Goal: Download file/media

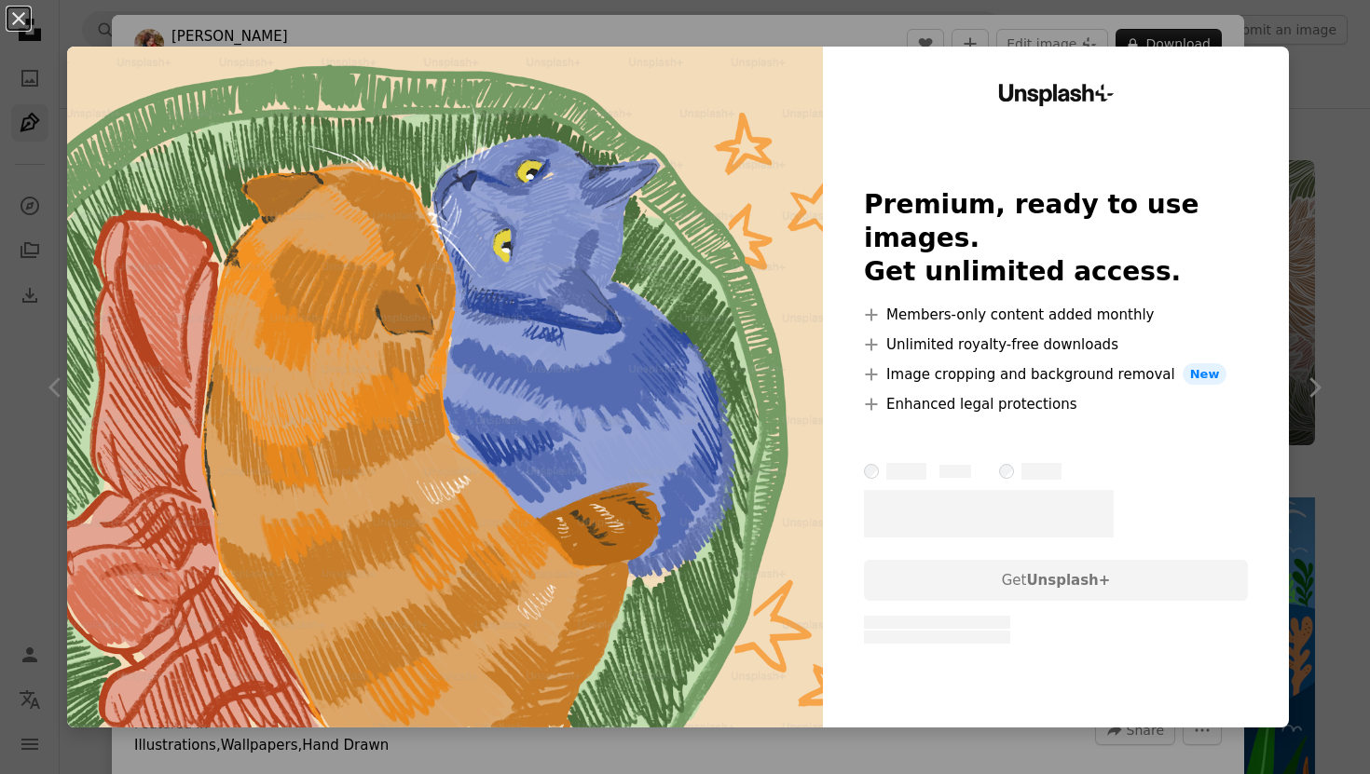
scroll to position [5846, 0]
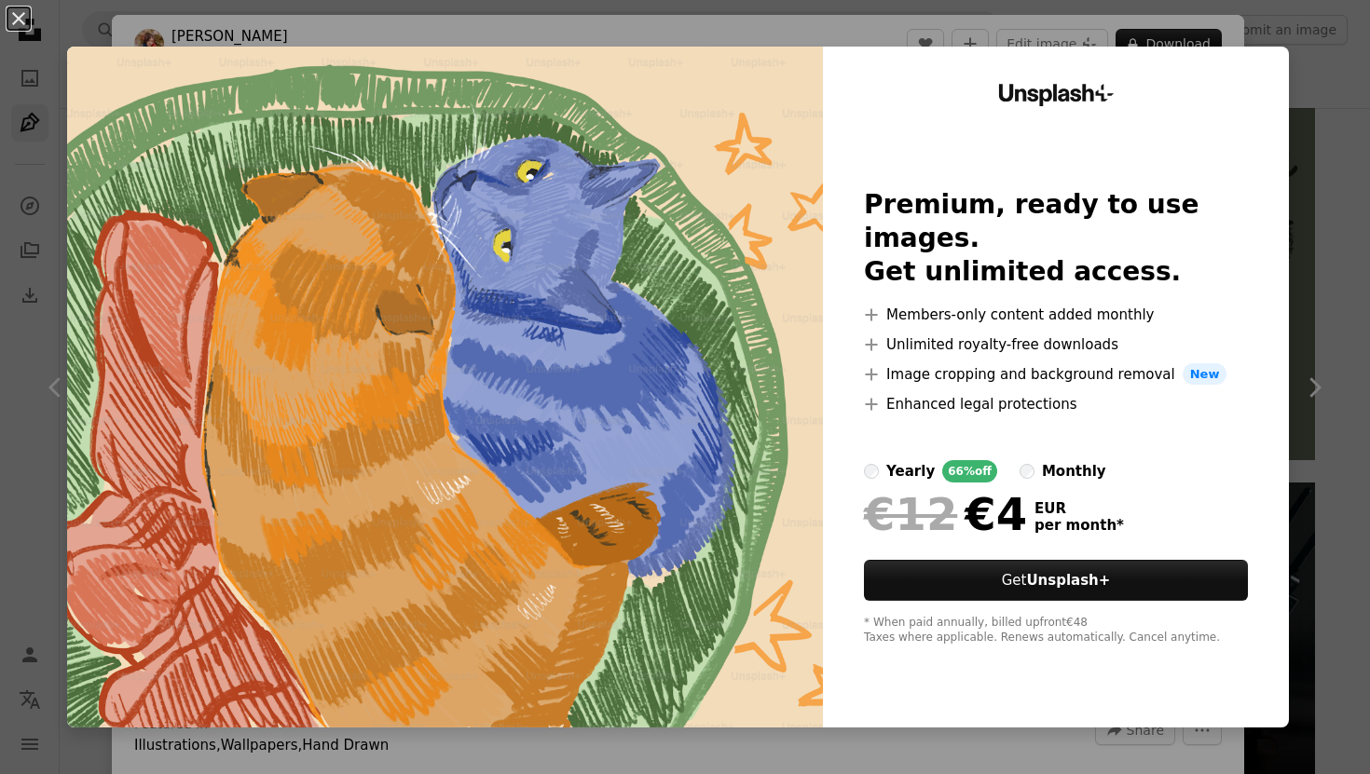
click at [313, 17] on div "An X shape Unsplash+ Premium, ready to use images. Get unlimited access. A plus…" at bounding box center [685, 387] width 1370 height 774
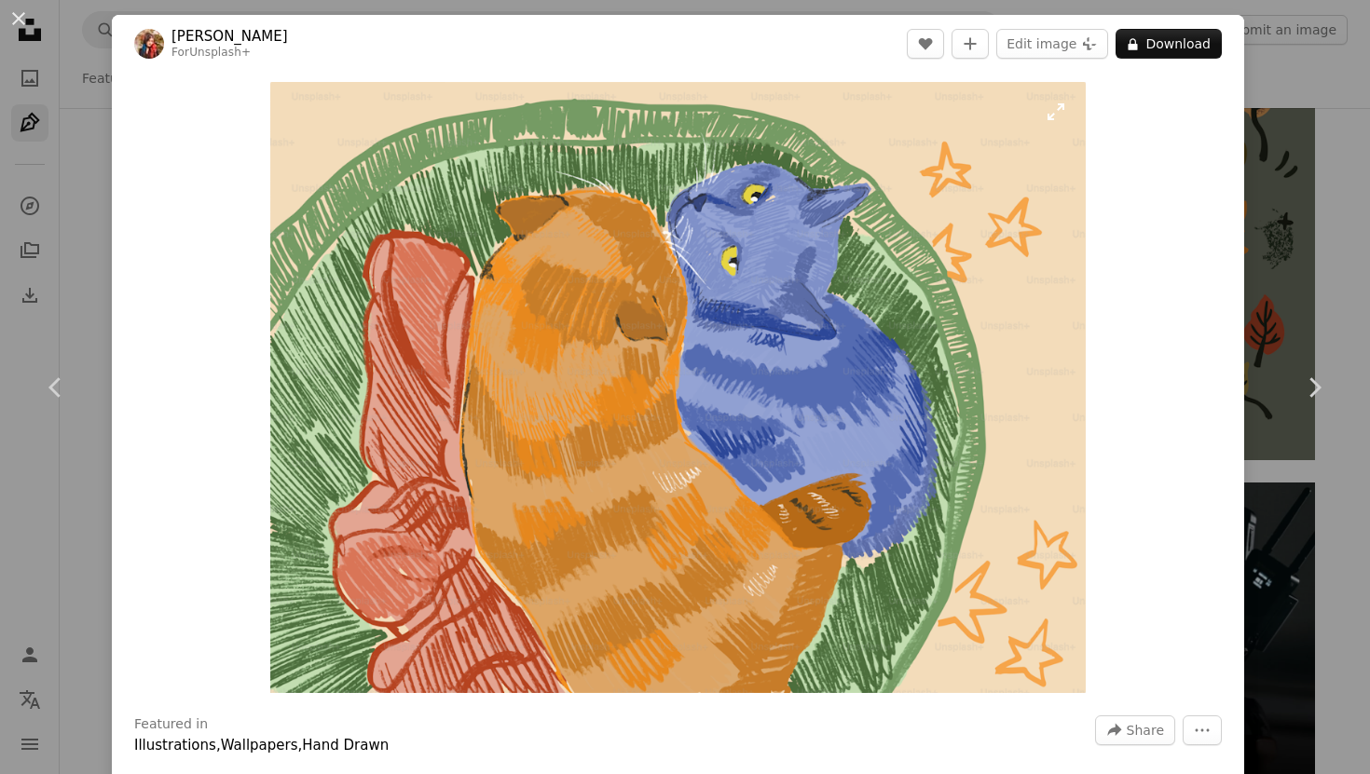
click at [376, 141] on img "Zoom in on this image" at bounding box center [677, 387] width 815 height 611
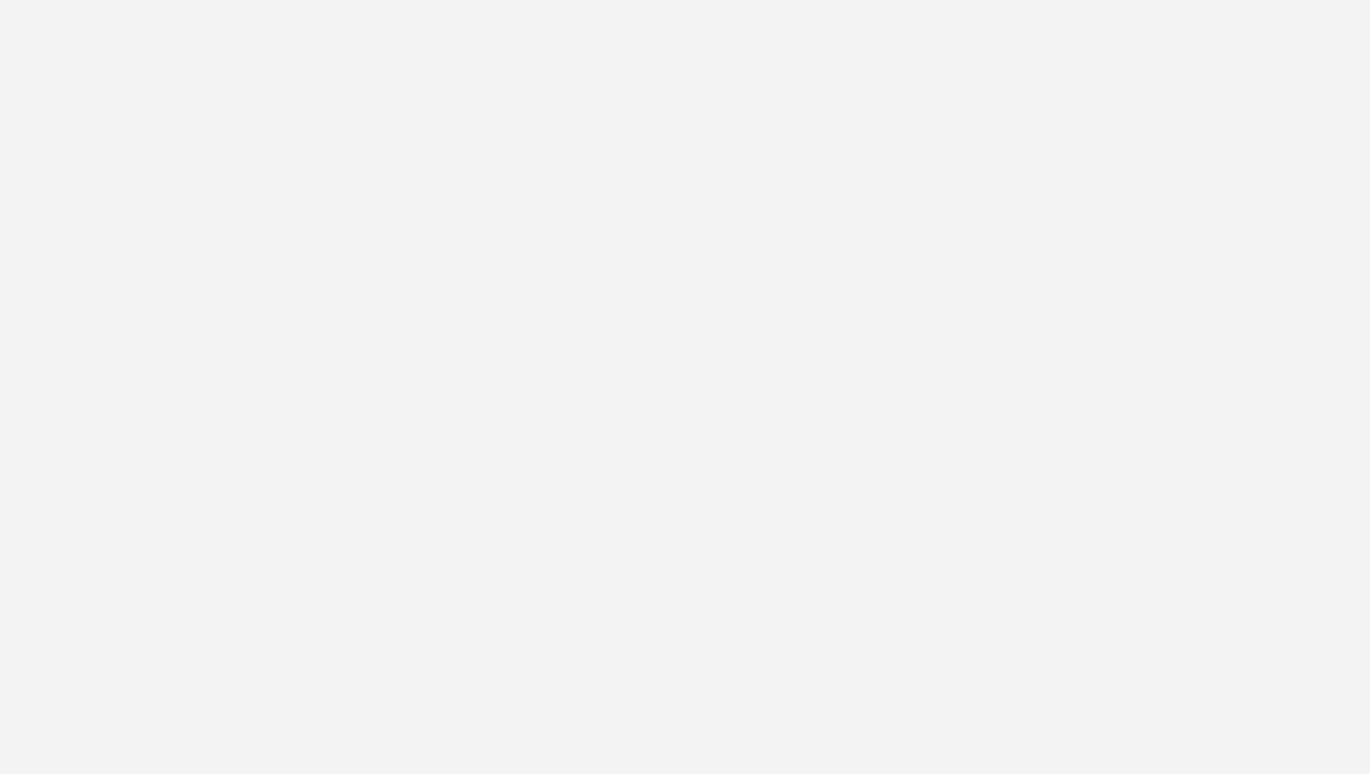
scroll to position [127, 0]
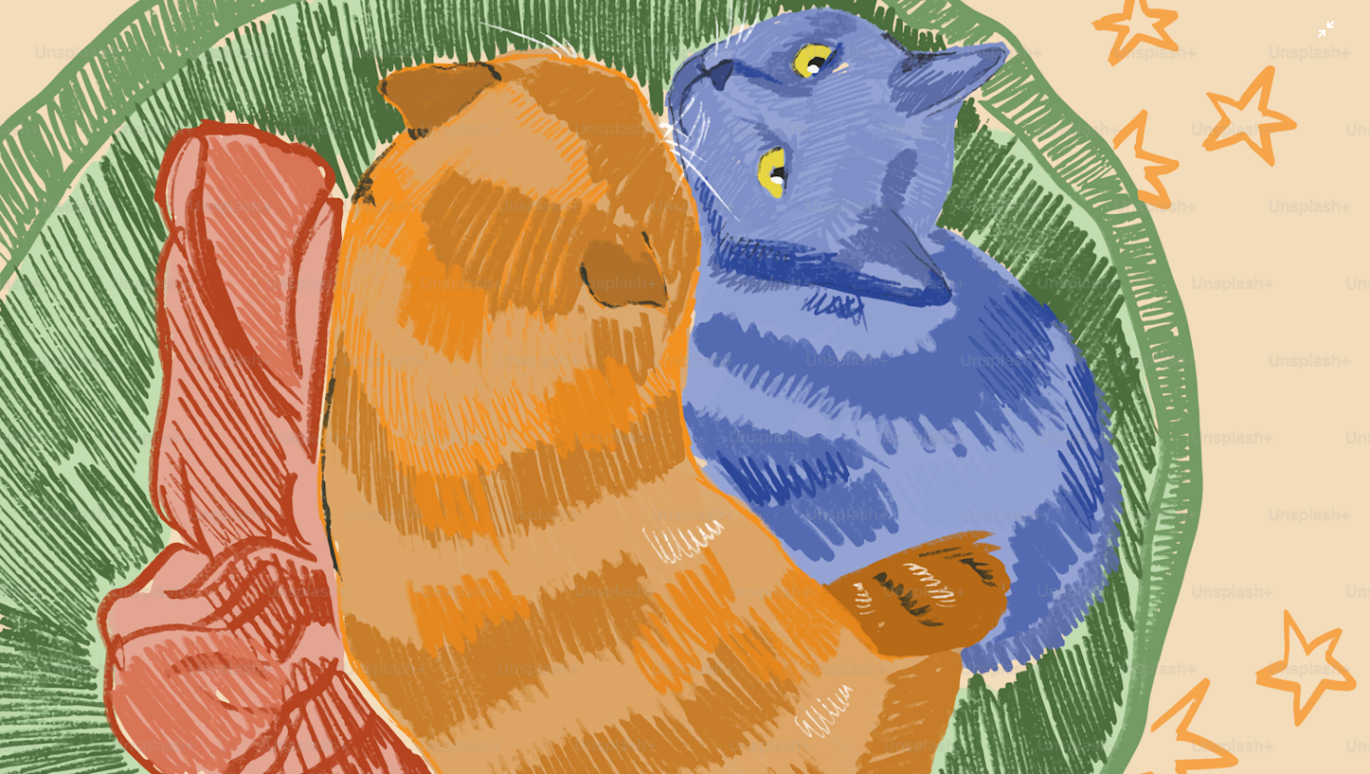
click at [249, 167] on img "Zoom out on this image" at bounding box center [685, 386] width 1372 height 1029
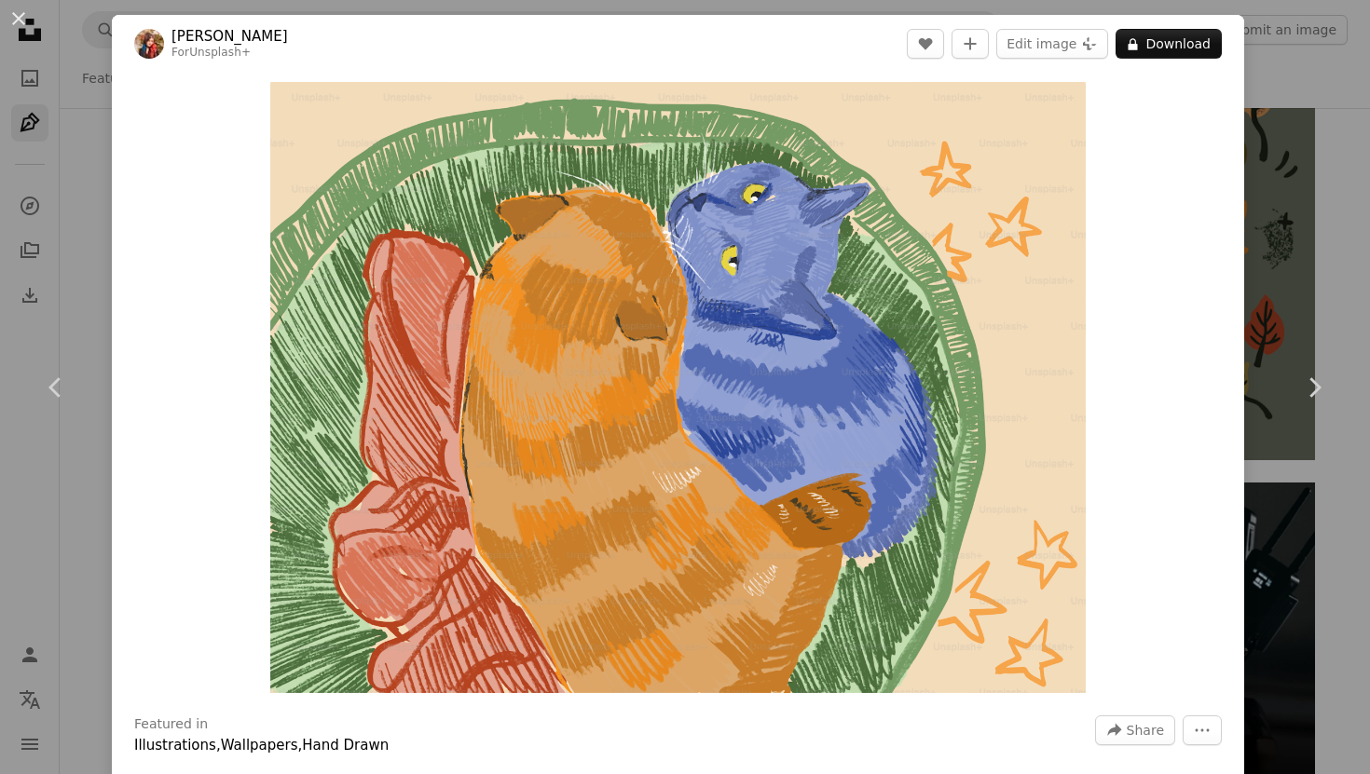
click at [249, 167] on div "Zoom in" at bounding box center [678, 388] width 1132 height 630
click at [17, 11] on button "An X shape" at bounding box center [18, 18] width 22 height 22
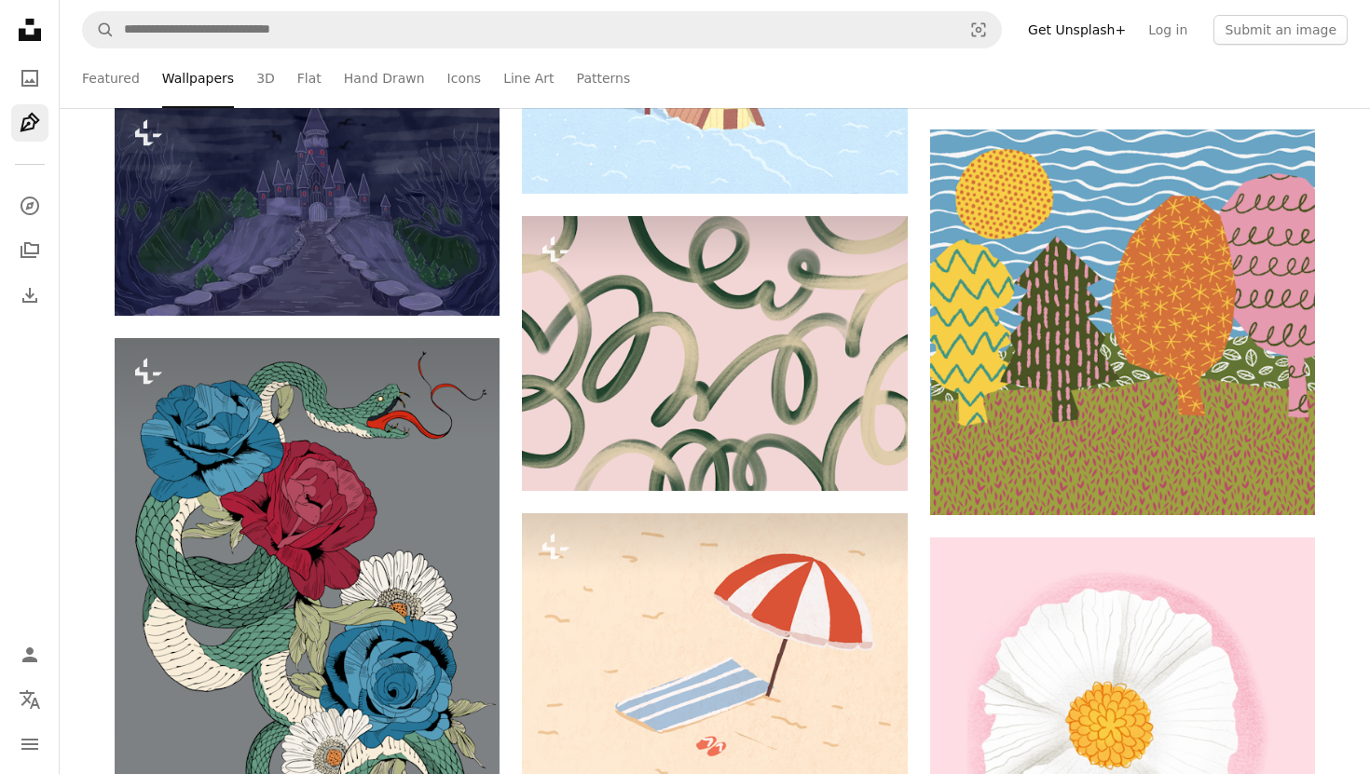
scroll to position [8948, 0]
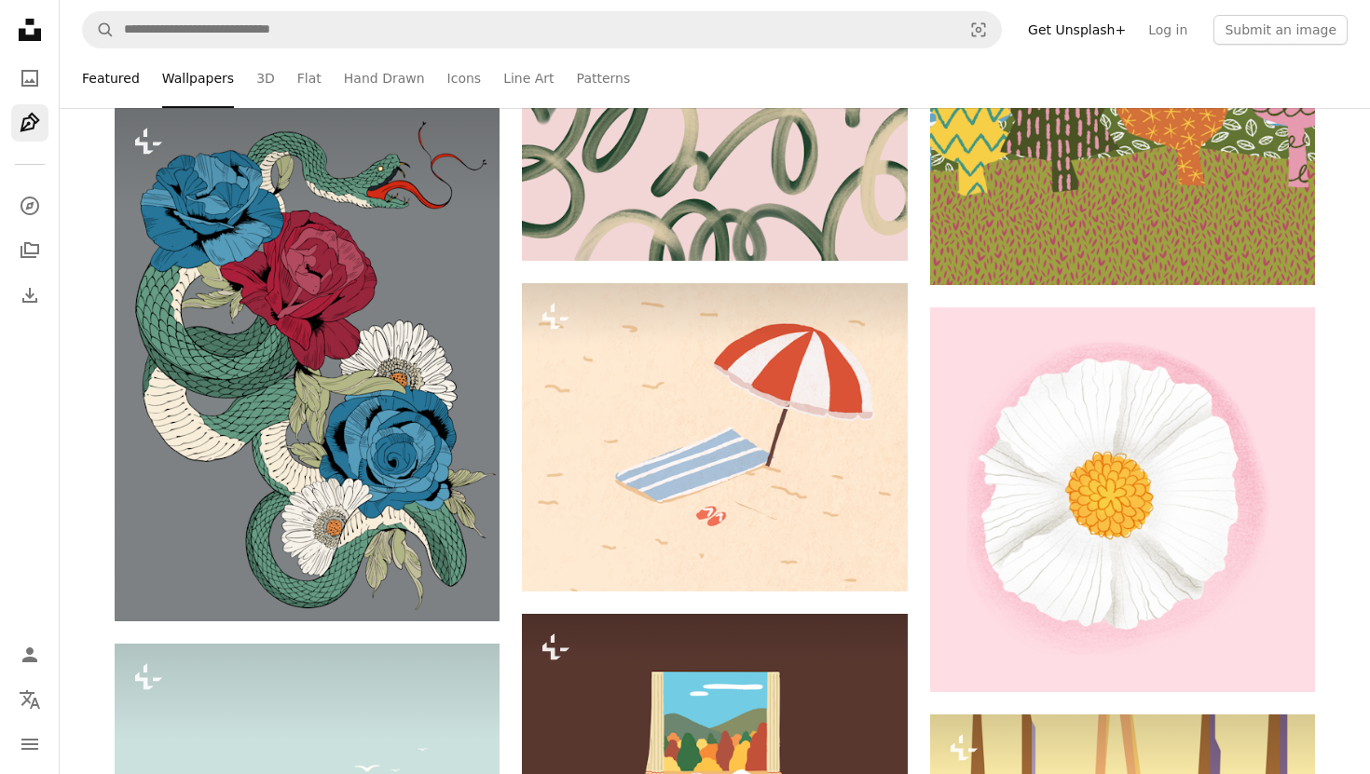
click at [127, 75] on link "Featured" at bounding box center [111, 78] width 58 height 60
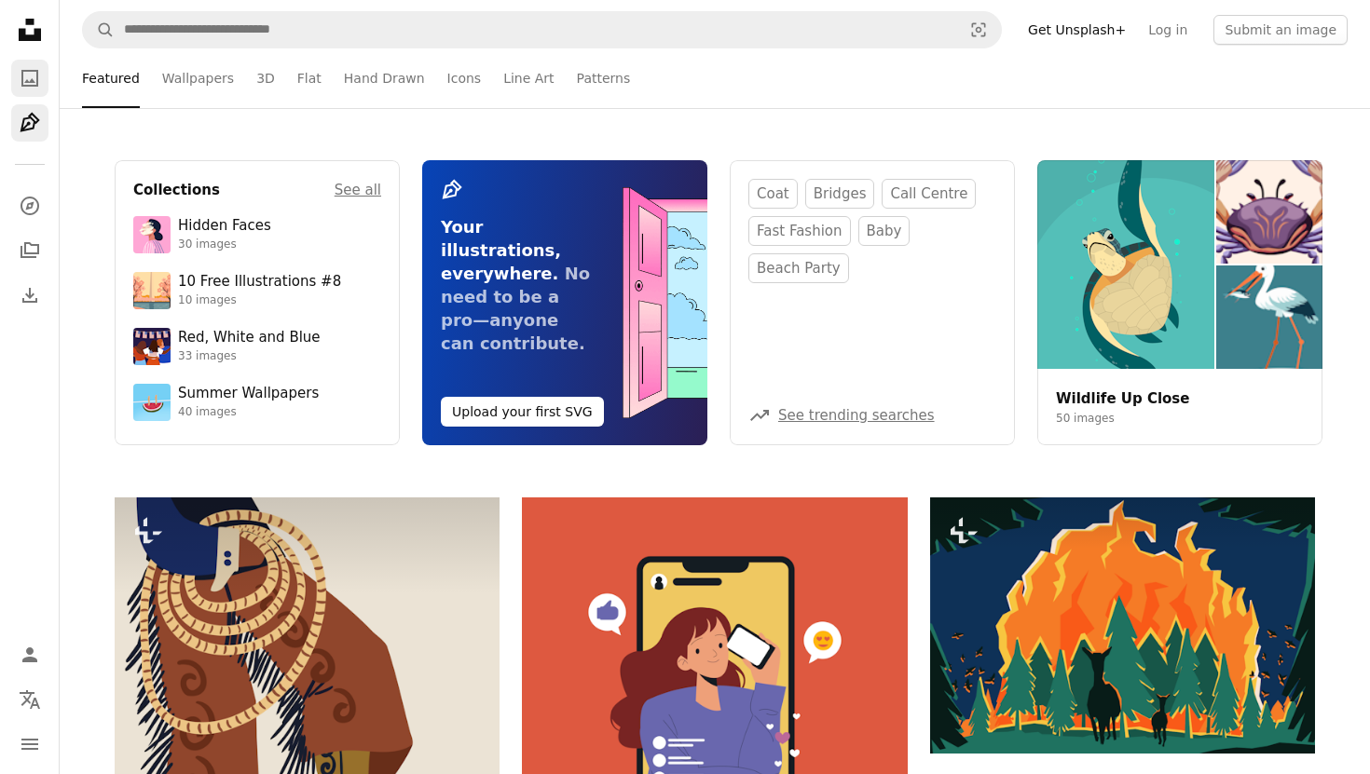
click at [38, 85] on icon "A photo" at bounding box center [30, 78] width 22 height 22
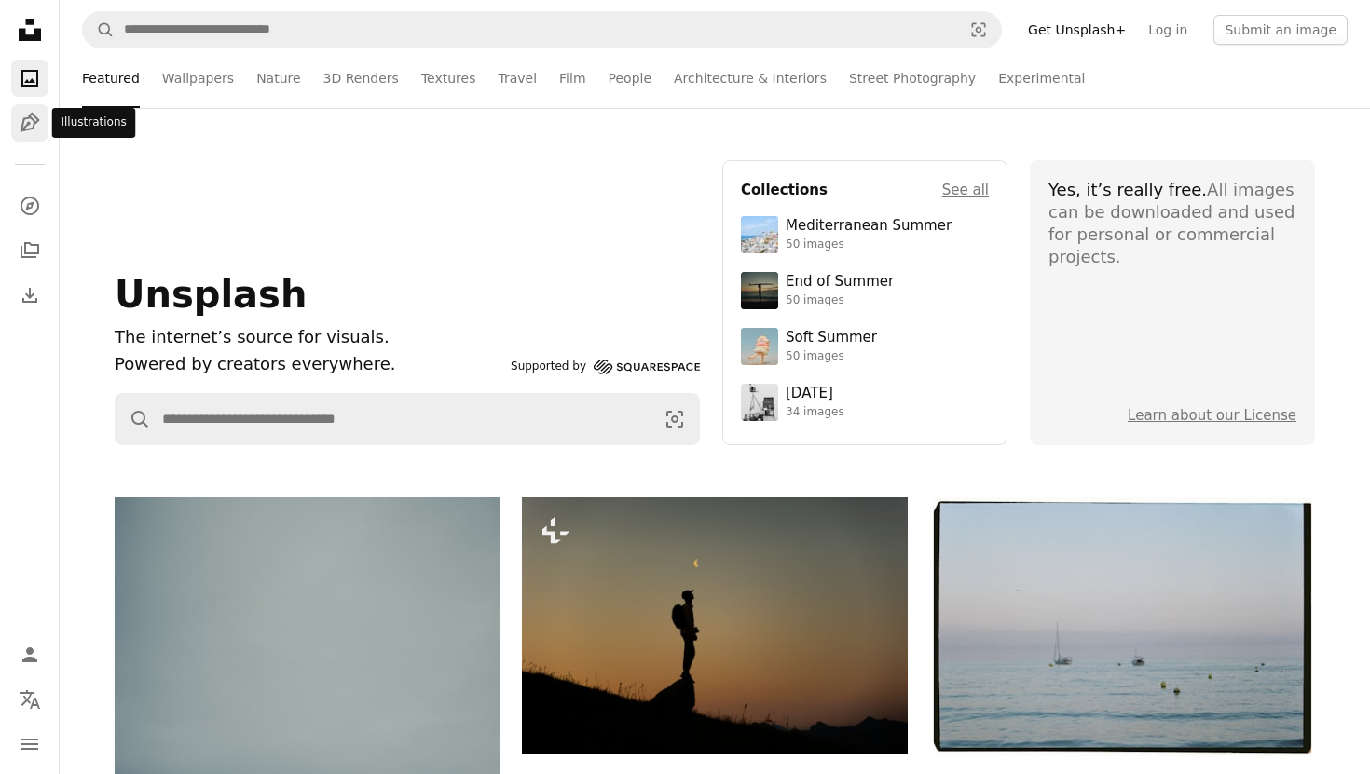
click at [28, 116] on icon "Illustrations" at bounding box center [30, 123] width 20 height 20
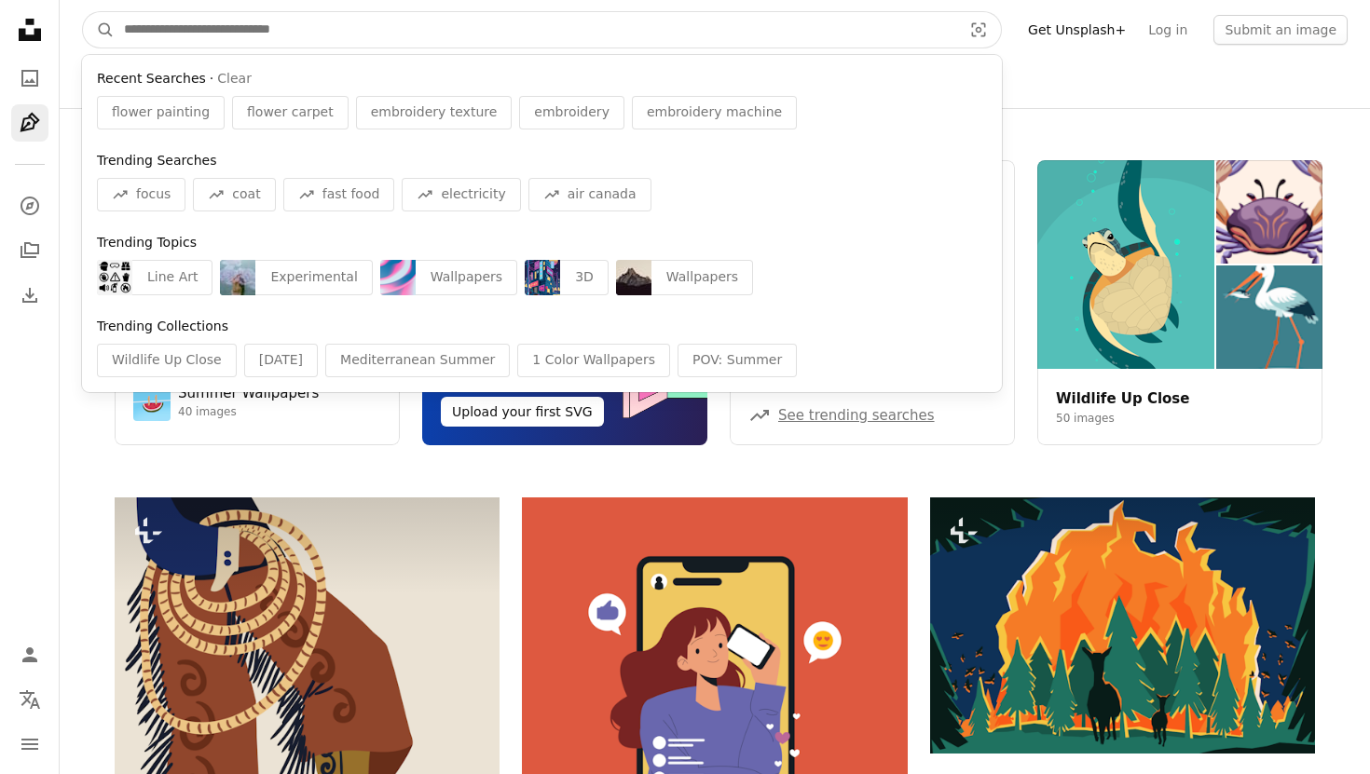
click at [181, 40] on input "Find visuals sitewide" at bounding box center [535, 29] width 841 height 35
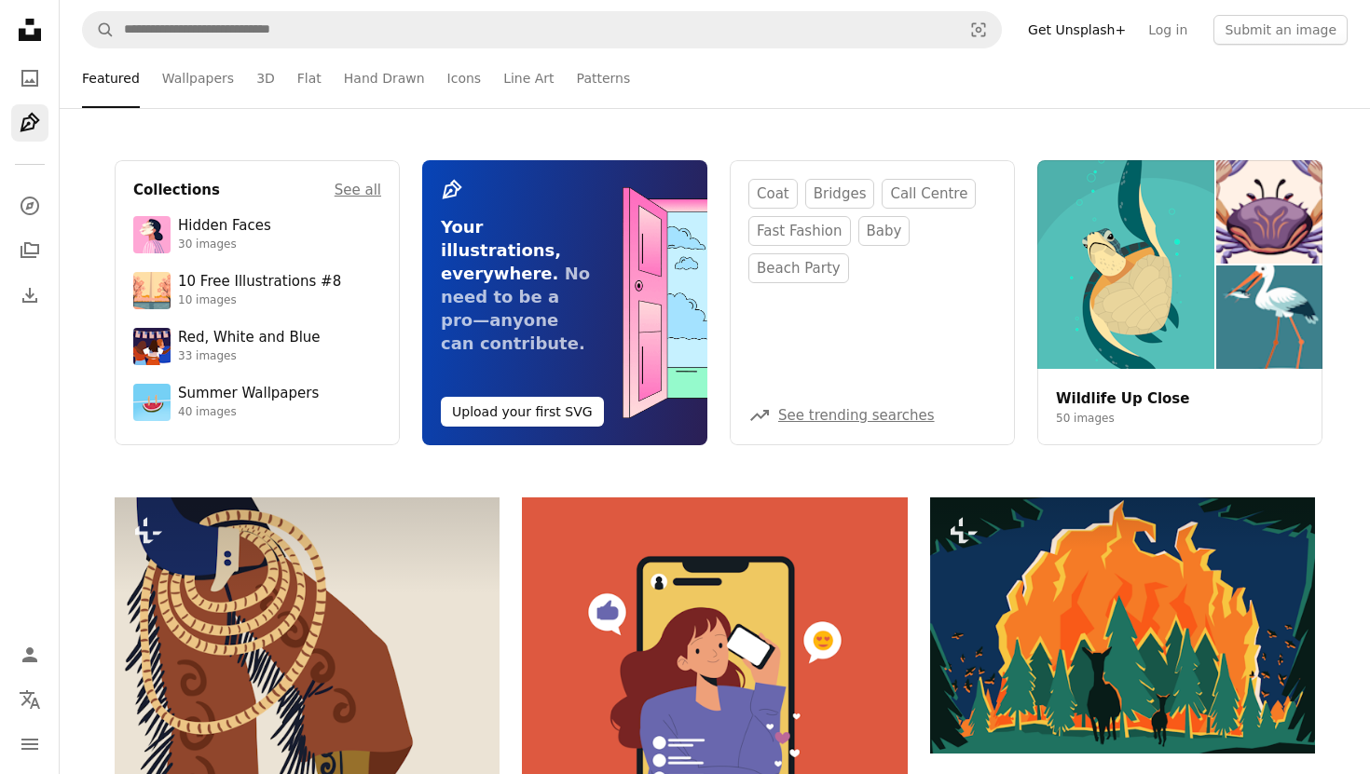
click at [27, 326] on nav "Unsplash logo Unsplash Home A photo Pen Tool A compass A stack of folders Downl…" at bounding box center [30, 387] width 60 height 774
click at [21, 750] on icon "navigation menu" at bounding box center [30, 744] width 22 height 22
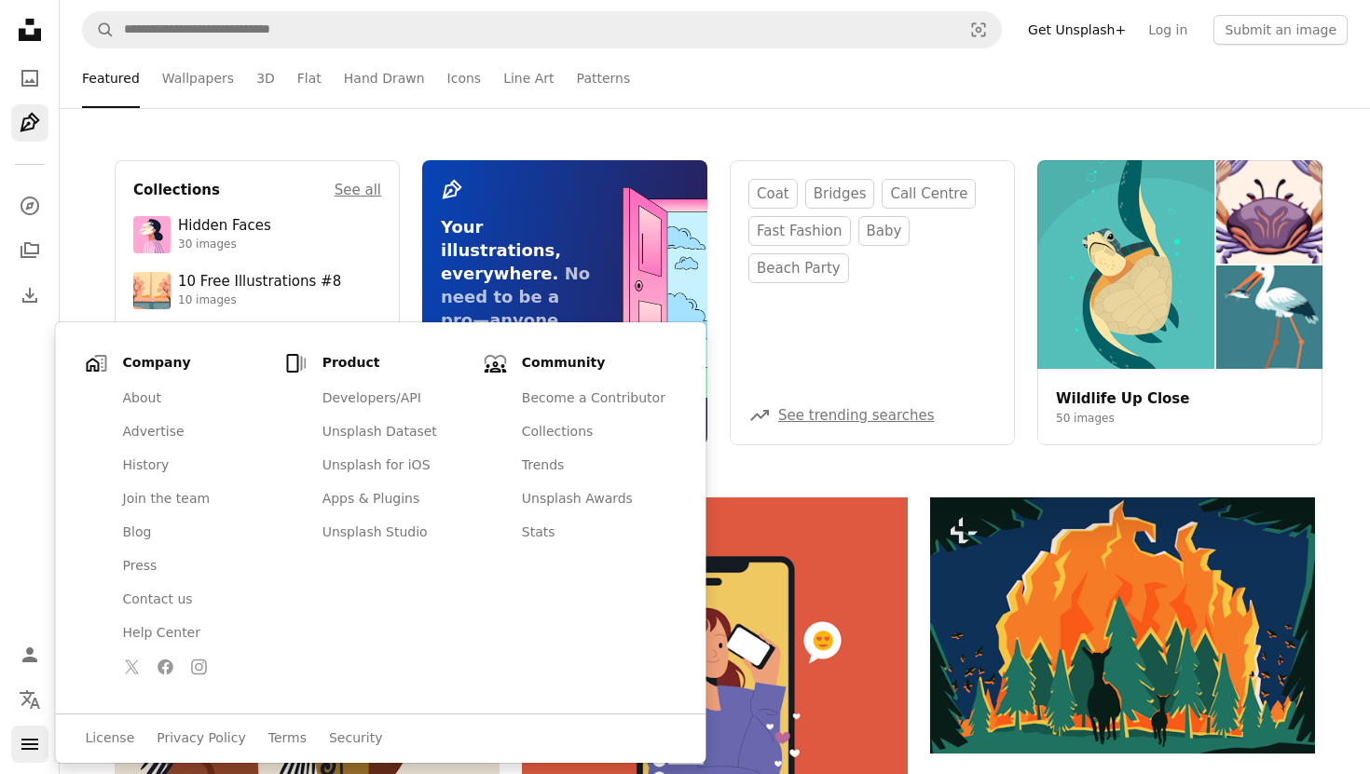
click at [21, 750] on icon "navigation menu" at bounding box center [30, 744] width 22 height 22
